Goal: Check status: Check status

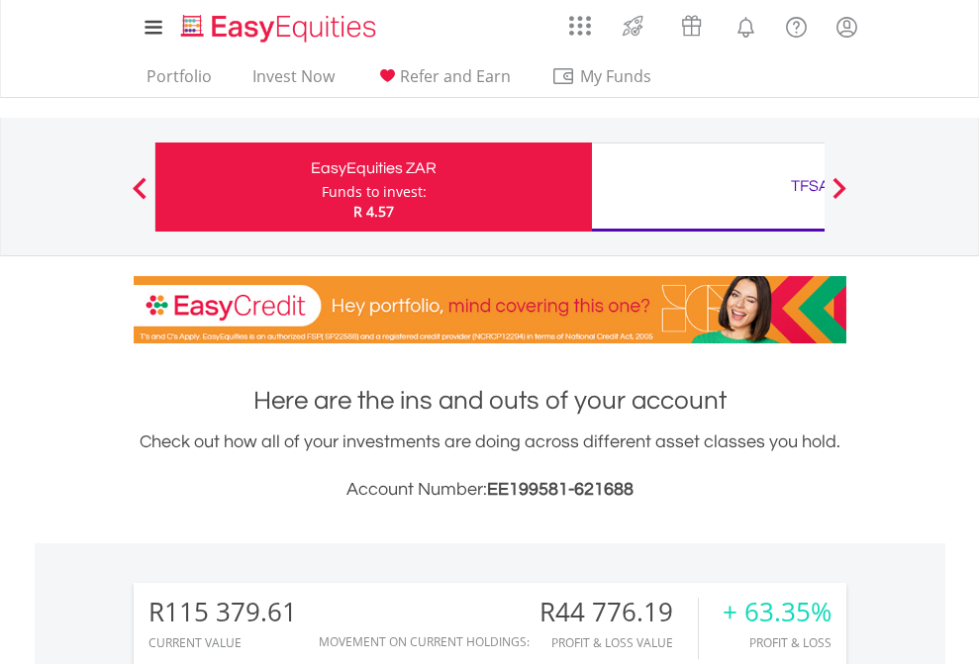
scroll to position [190, 311]
click at [322, 187] on div "Funds to invest:" at bounding box center [374, 192] width 105 height 20
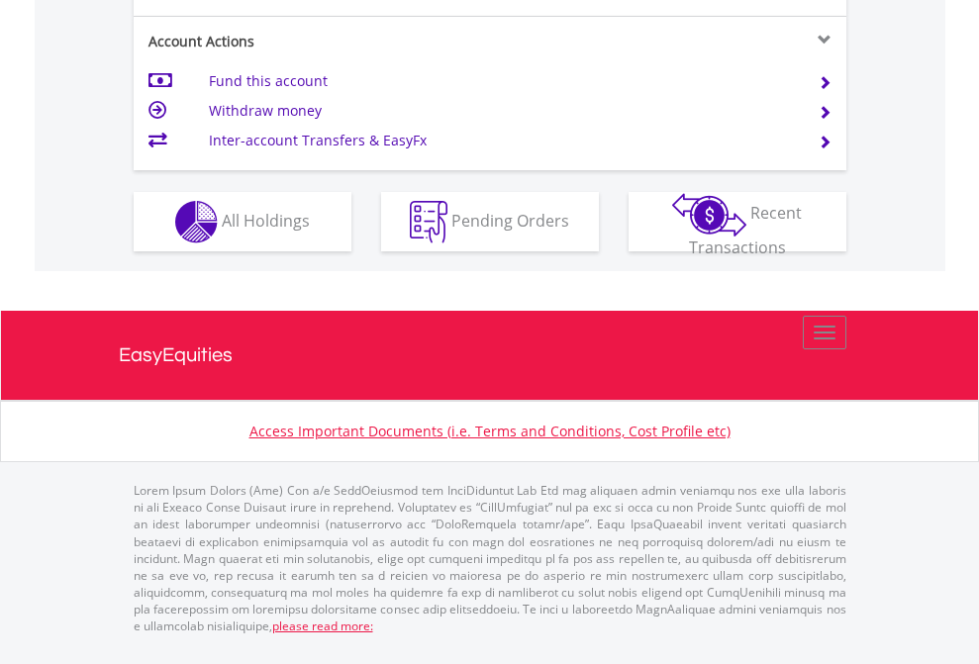
scroll to position [1857, 0]
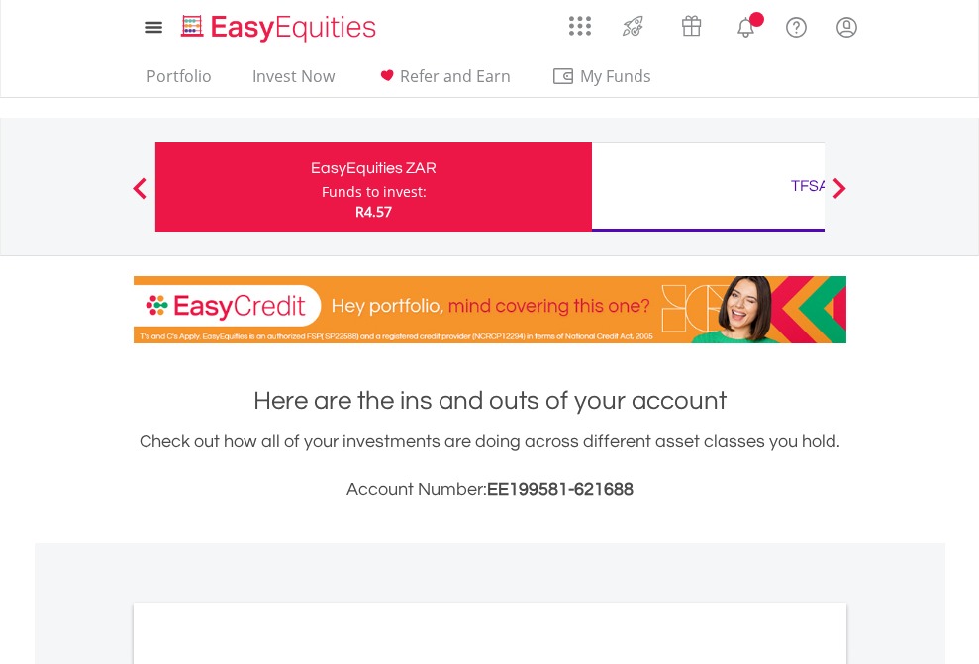
scroll to position [1189, 0]
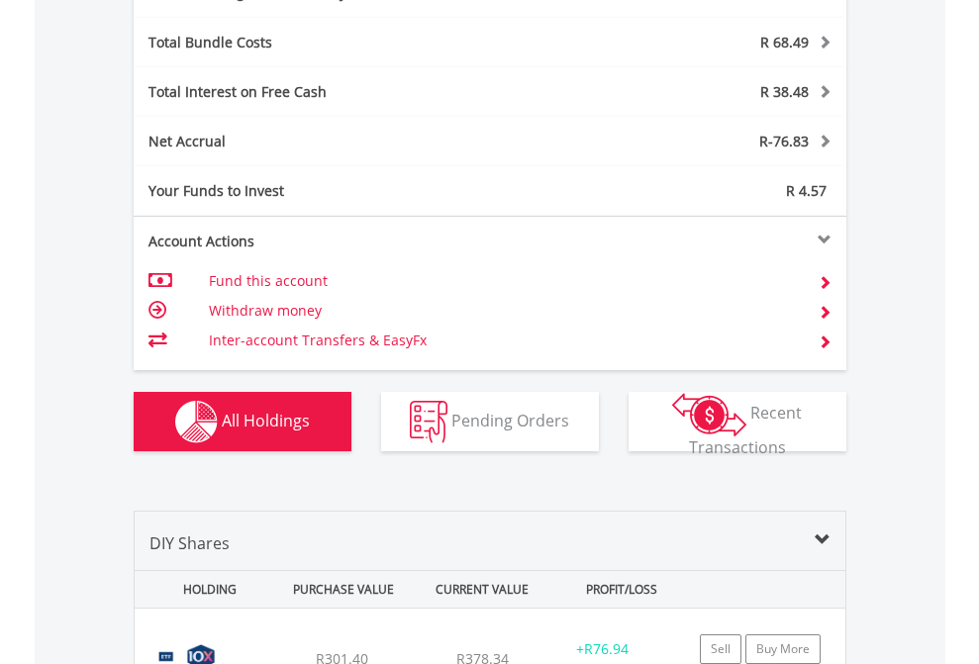
scroll to position [2359, 0]
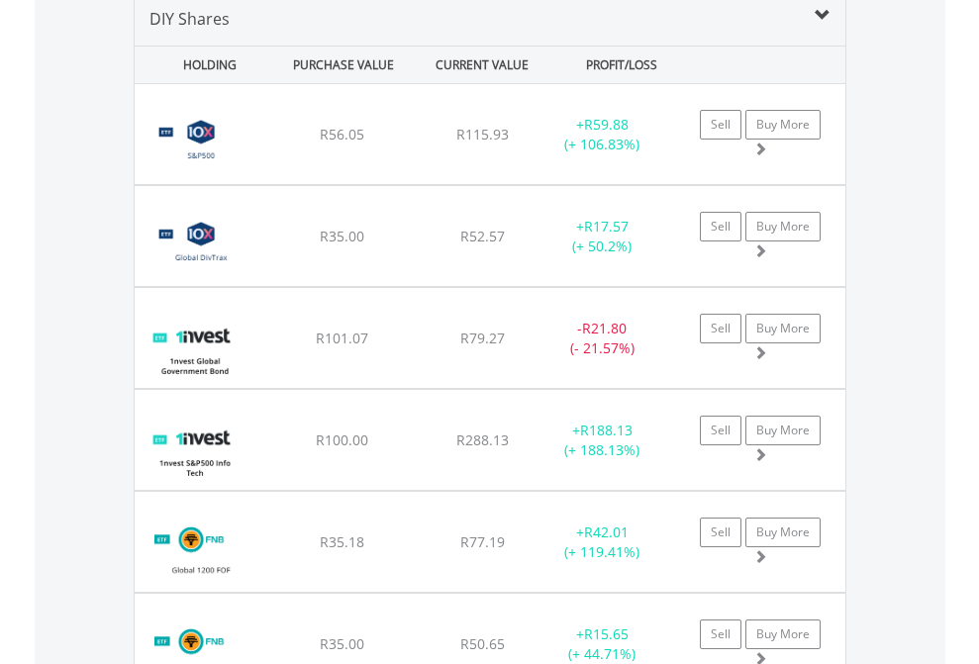
scroll to position [1913, 0]
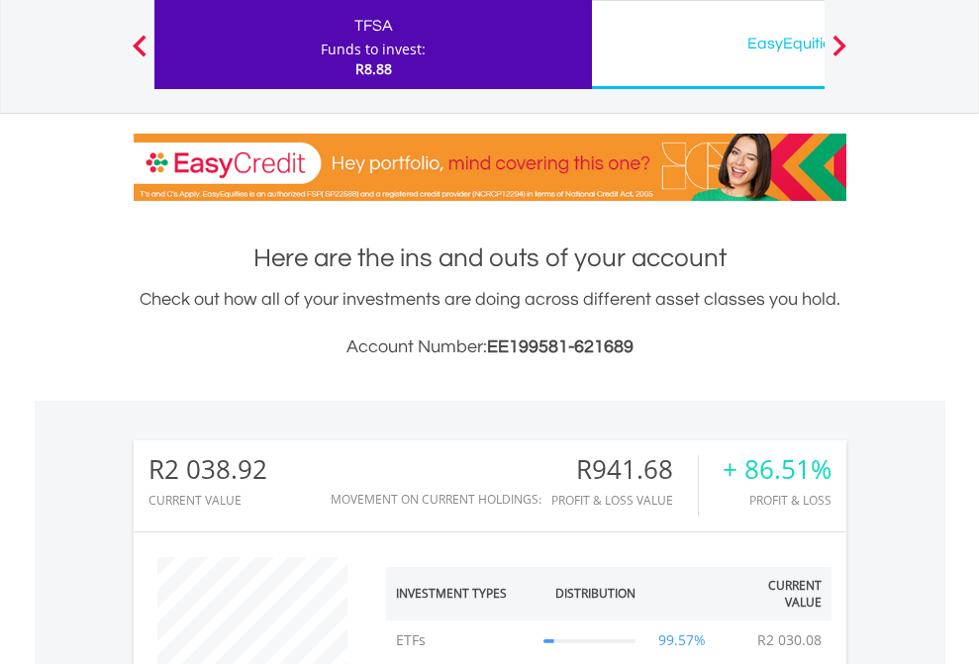
scroll to position [190, 311]
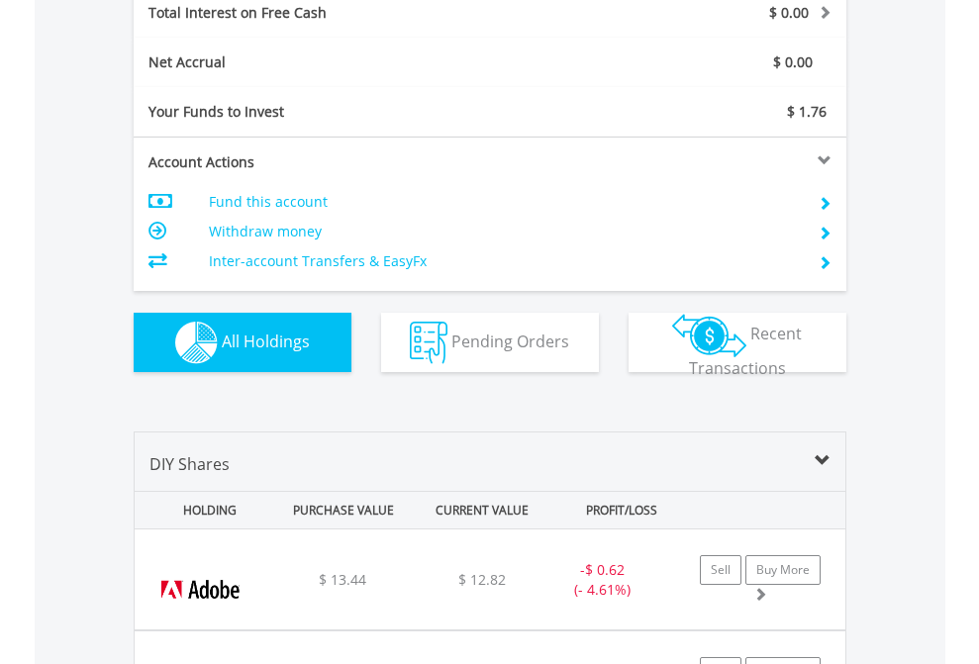
scroll to position [2280, 0]
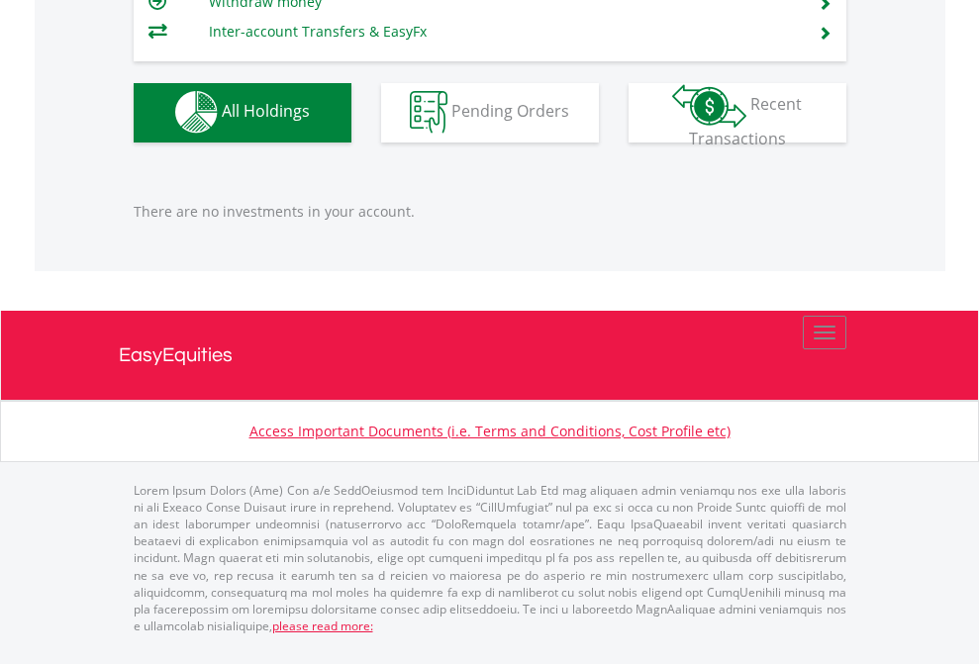
scroll to position [190, 311]
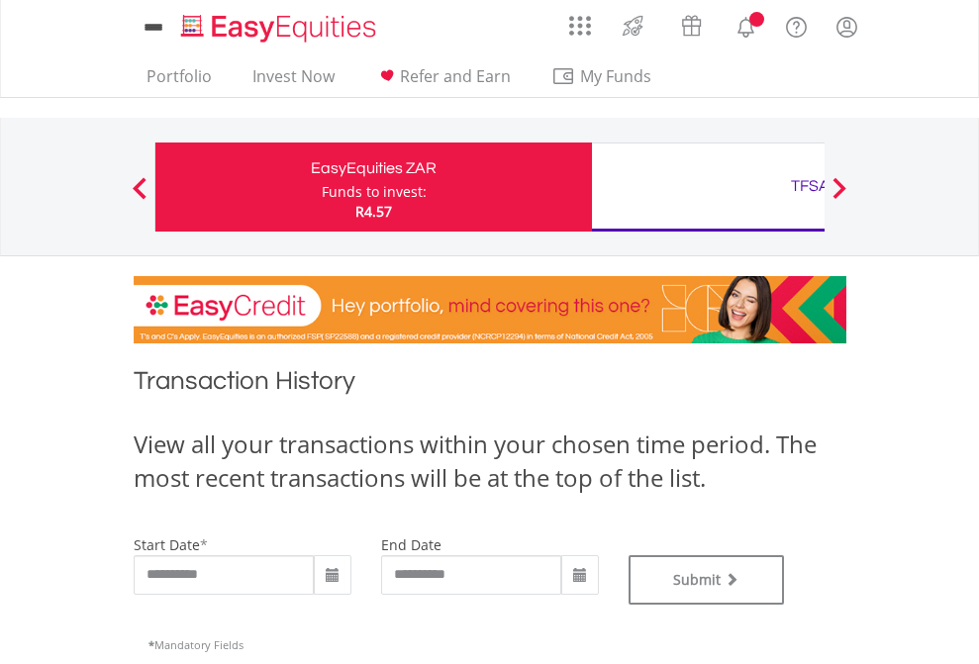
type input "**********"
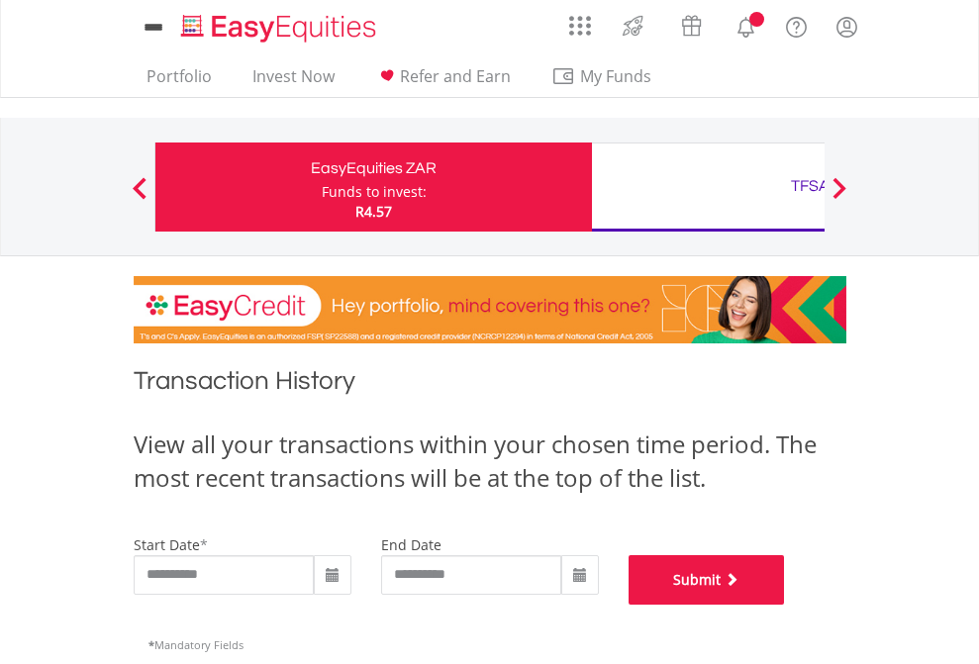
click at [785, 605] on button "Submit" at bounding box center [706, 579] width 156 height 49
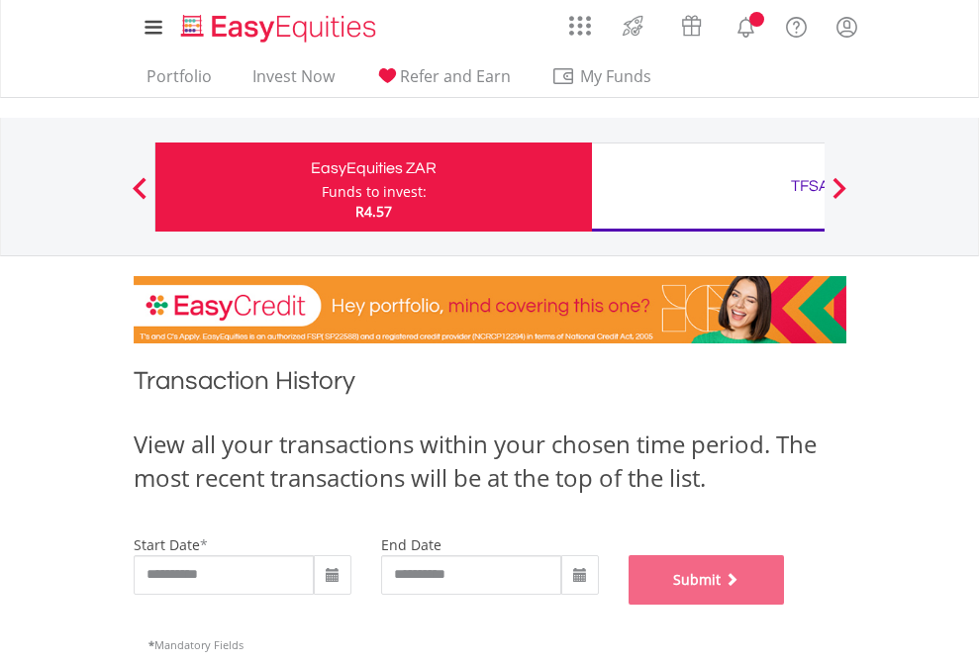
scroll to position [802, 0]
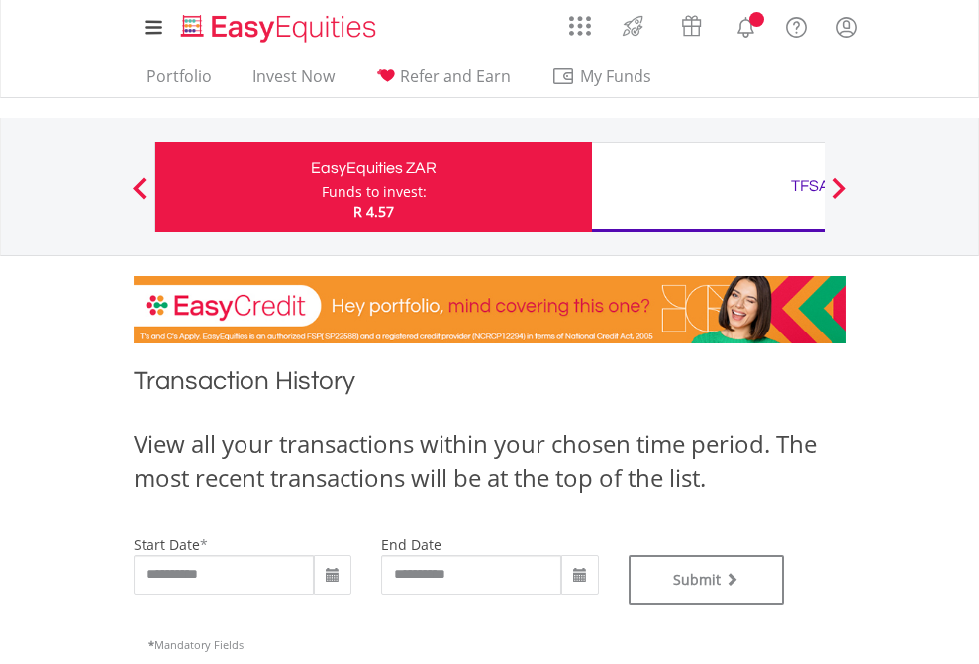
click at [707, 187] on div "TFSA" at bounding box center [810, 186] width 413 height 28
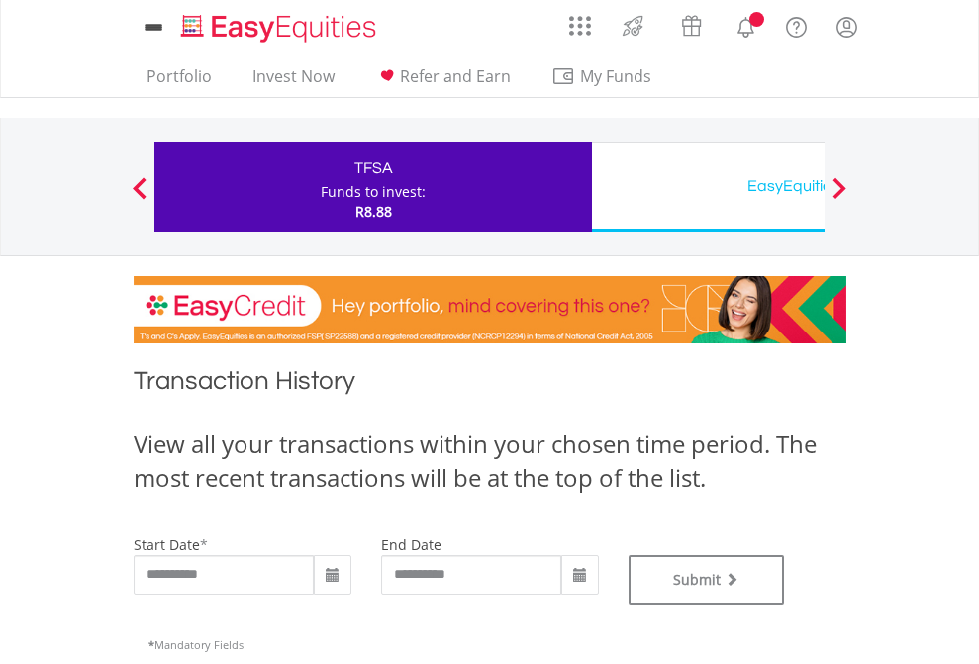
type input "**********"
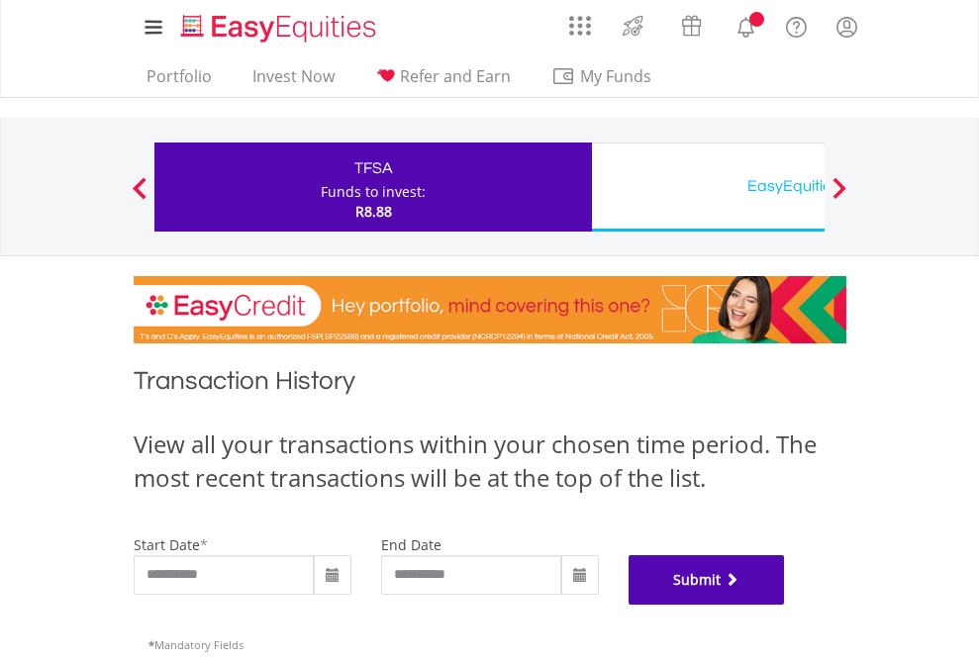
click at [785, 605] on button "Submit" at bounding box center [706, 579] width 156 height 49
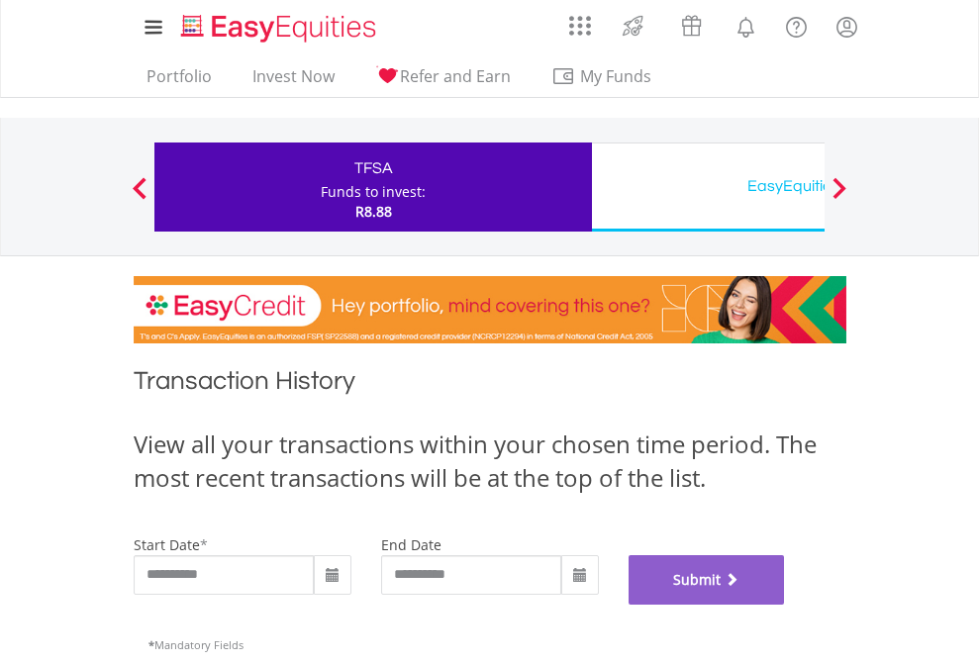
scroll to position [802, 0]
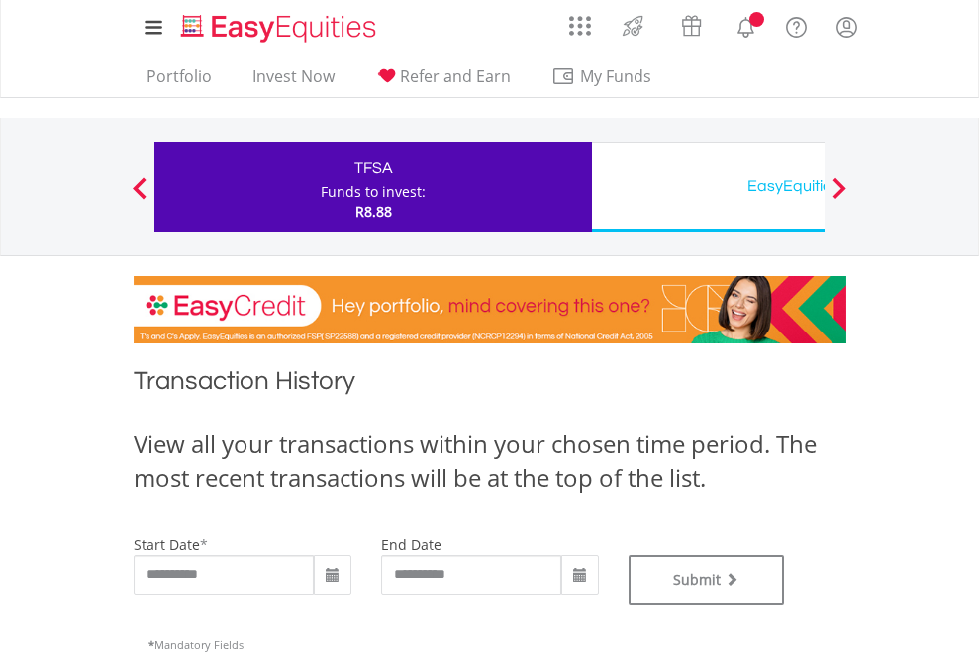
click at [707, 187] on div "EasyEquities USD" at bounding box center [810, 186] width 413 height 28
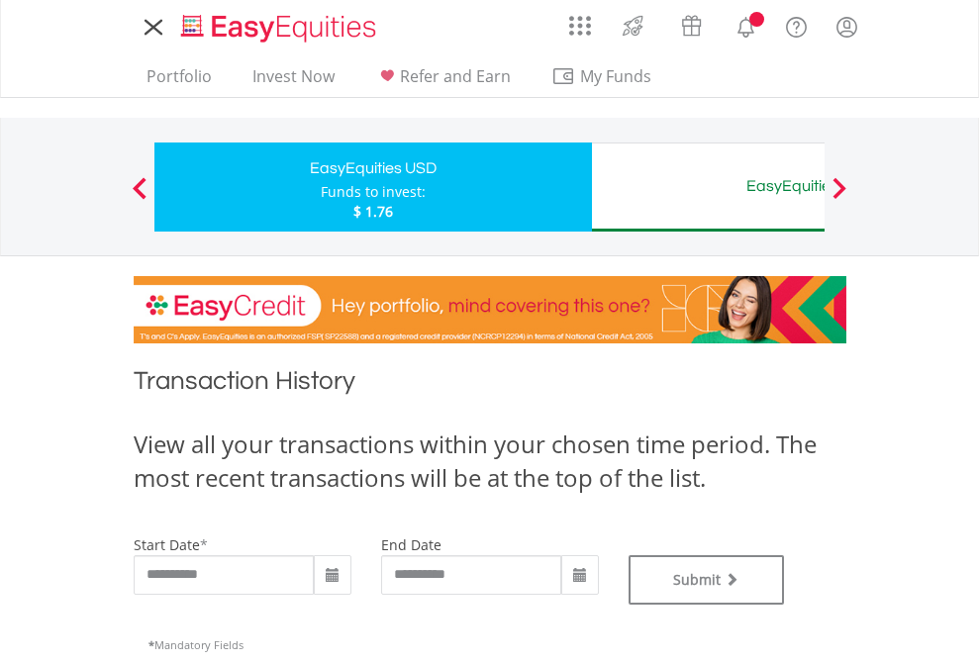
type input "**********"
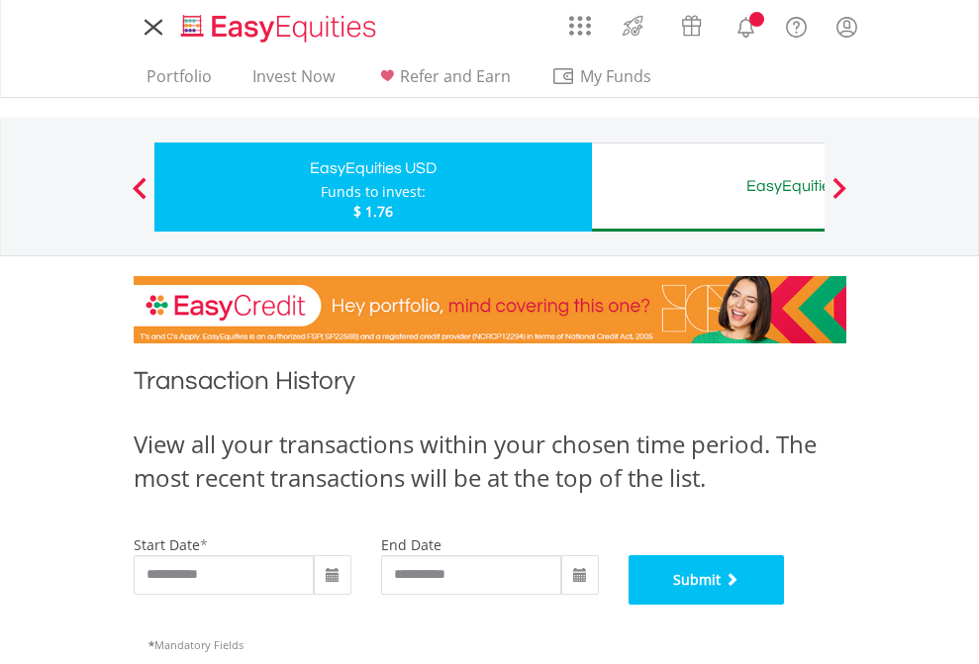
click at [785, 605] on button "Submit" at bounding box center [706, 579] width 156 height 49
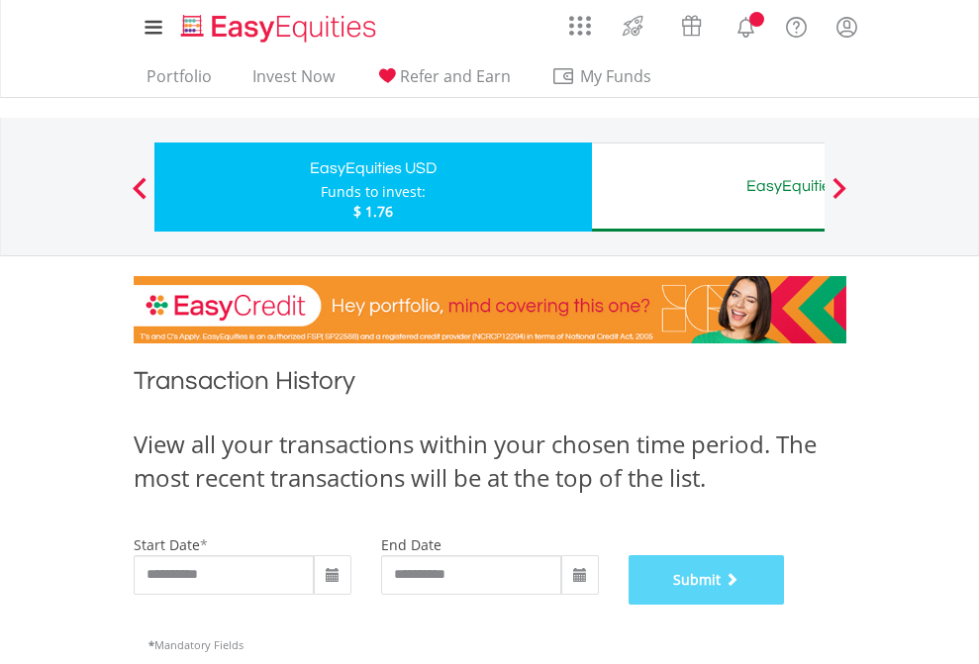
scroll to position [802, 0]
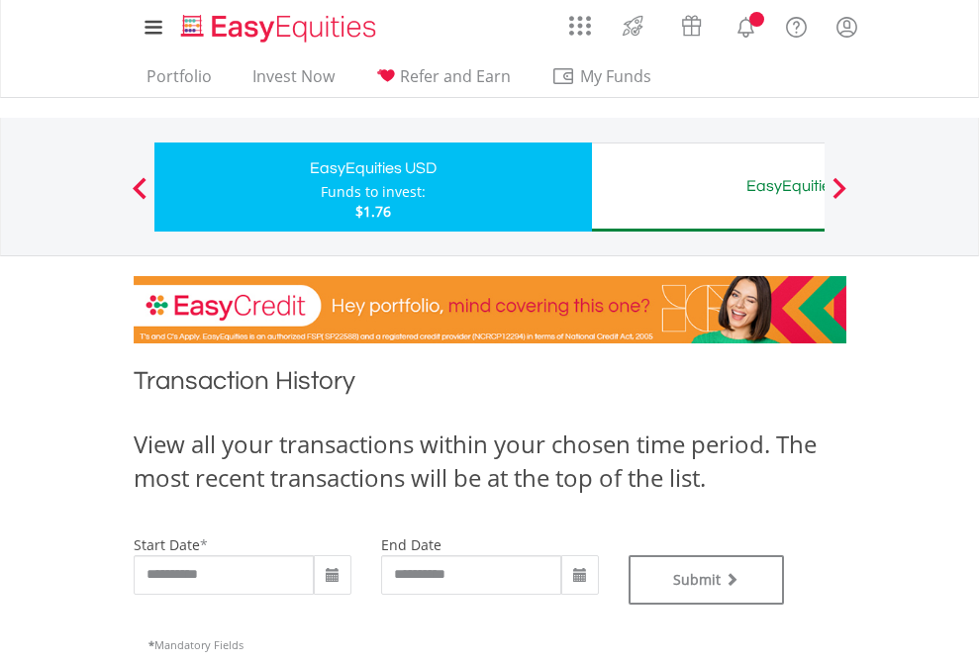
click at [707, 187] on div "EasyEquities AUD" at bounding box center [810, 186] width 413 height 28
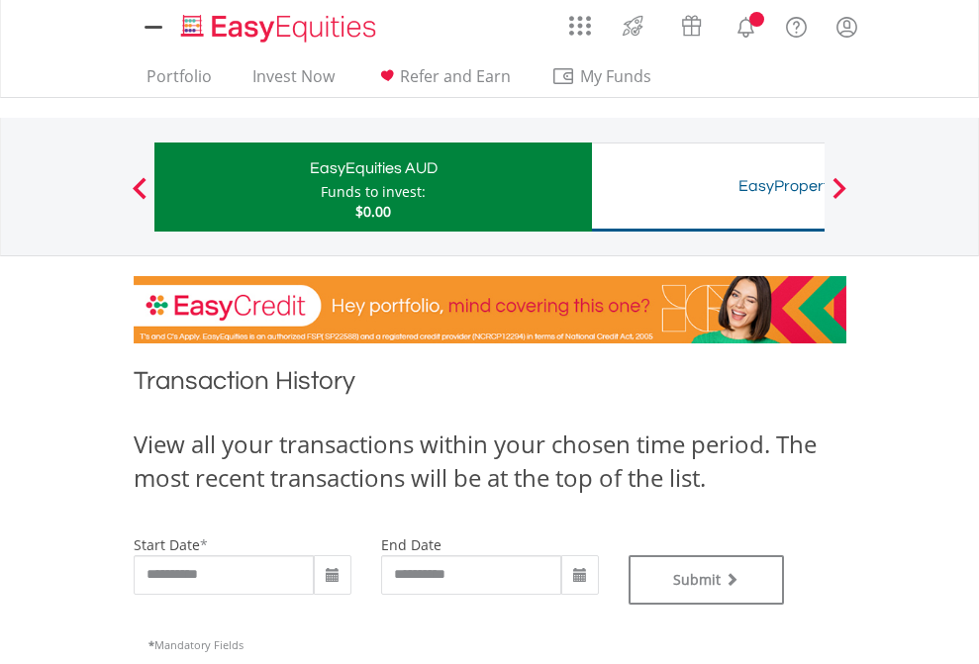
type input "**********"
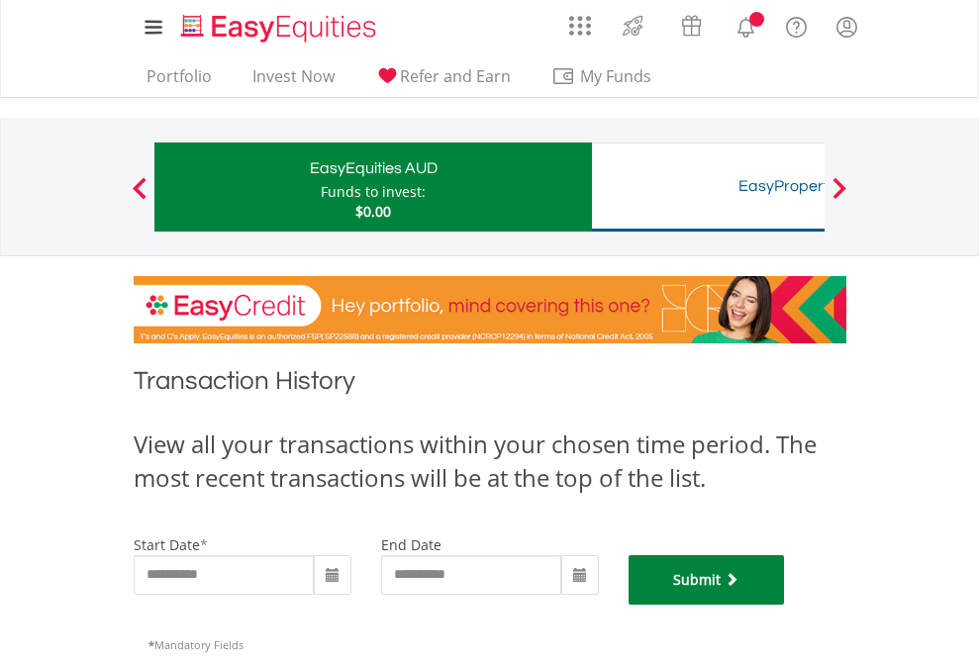
click at [785, 605] on button "Submit" at bounding box center [706, 579] width 156 height 49
